Goal: Information Seeking & Learning: Learn about a topic

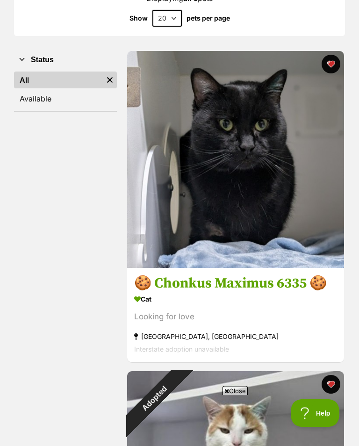
scroll to position [154, 0]
click at [218, 285] on h3 "🍪 Chonkus Maximus 6335 🍪" at bounding box center [235, 283] width 203 height 18
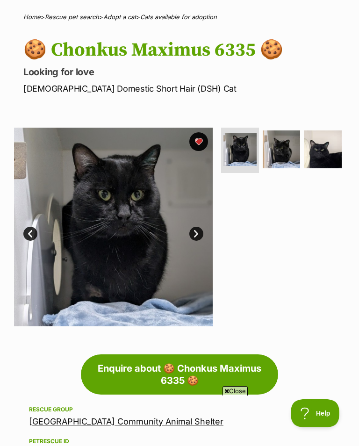
scroll to position [64, 0]
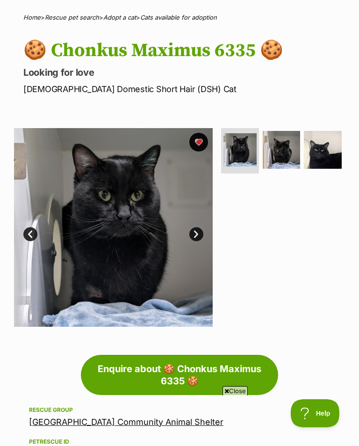
click at [286, 143] on img at bounding box center [282, 150] width 38 height 38
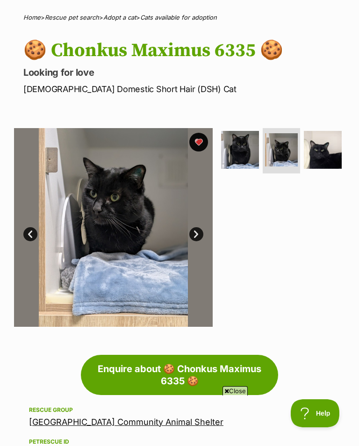
click at [331, 157] on img at bounding box center [323, 150] width 38 height 38
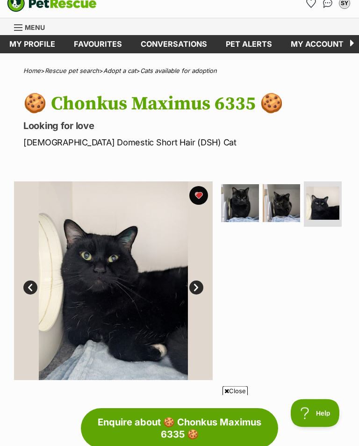
scroll to position [0, 0]
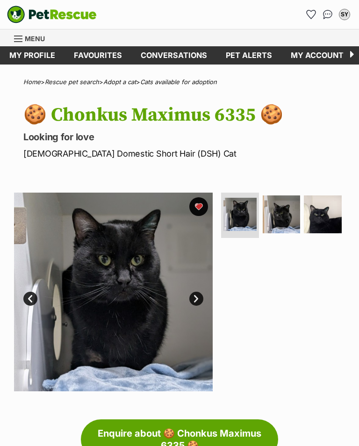
click at [19, 39] on span "Menu" at bounding box center [18, 38] width 8 height 1
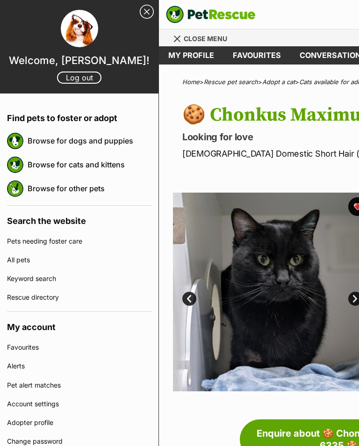
click at [110, 160] on link "Browse for cats and kittens" at bounding box center [90, 165] width 124 height 20
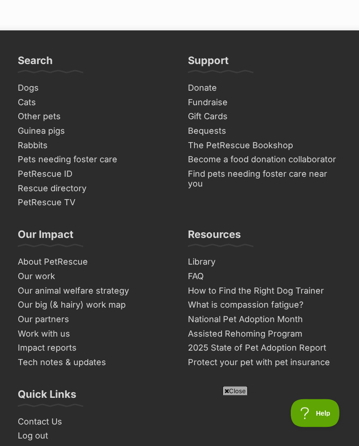
scroll to position [6820, 0]
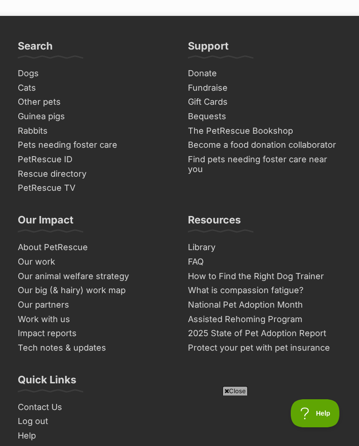
scroll to position [6781, 0]
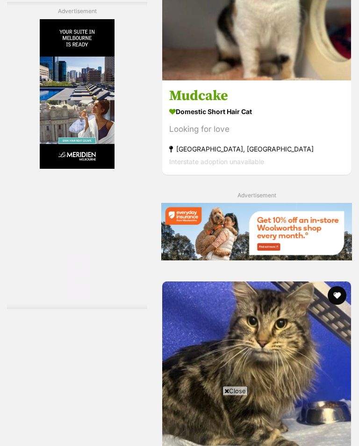
scroll to position [3881, 0]
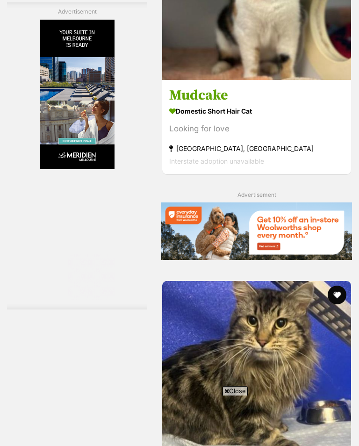
click at [182, 104] on h3 "Mudcake" at bounding box center [256, 95] width 175 height 18
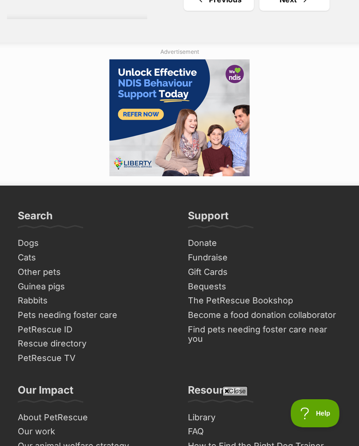
click at [281, 11] on link "Next" at bounding box center [294, -1] width 70 height 22
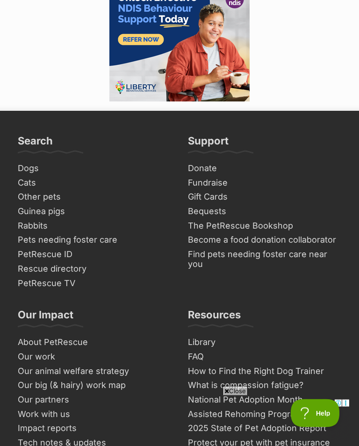
scroll to position [7032, 0]
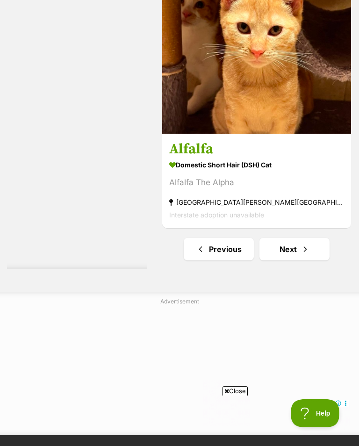
scroll to position [6844, 0]
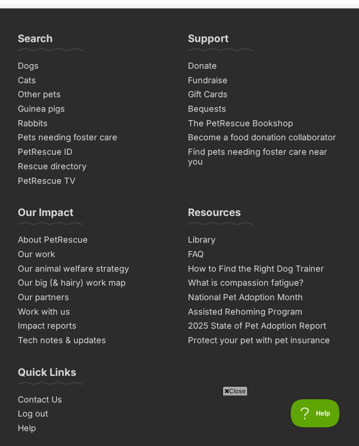
scroll to position [7097, 0]
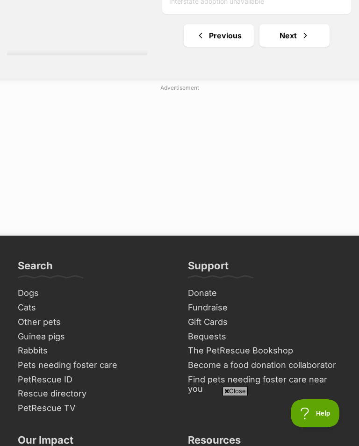
scroll to position [6897, 0]
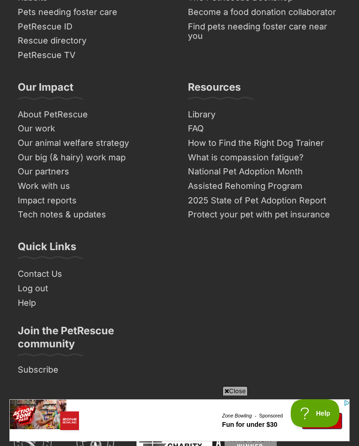
scroll to position [7029, 0]
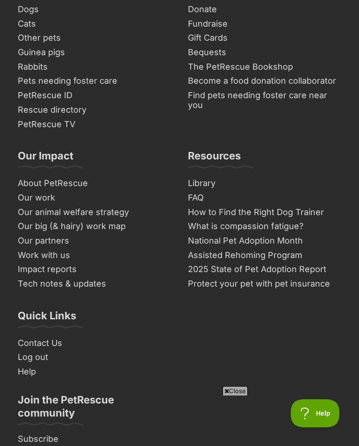
scroll to position [7233, 0]
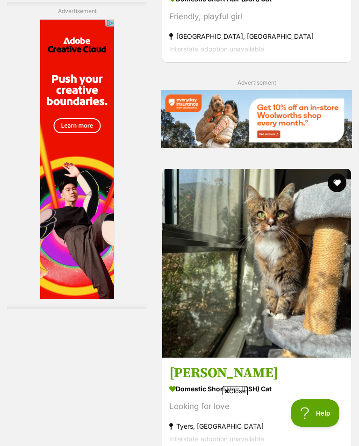
scroll to position [3046, 0]
